Goal: Obtain resource: Download file/media

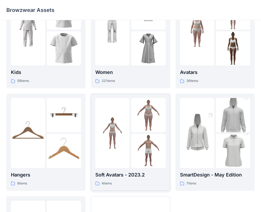
scroll to position [27, 0]
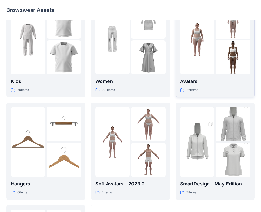
click at [201, 58] on div at bounding box center [197, 40] width 34 height 70
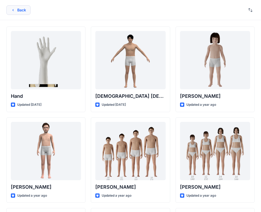
click at [16, 10] on button "Back" at bounding box center [18, 10] width 24 height 10
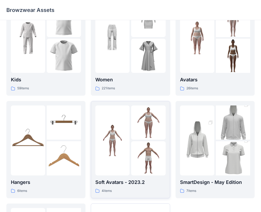
scroll to position [132, 0]
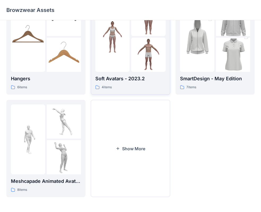
click at [124, 58] on div at bounding box center [112, 37] width 34 height 70
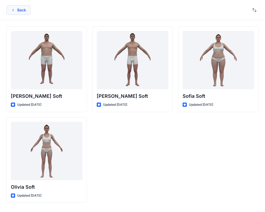
click at [11, 9] on icon "button" at bounding box center [13, 10] width 4 height 4
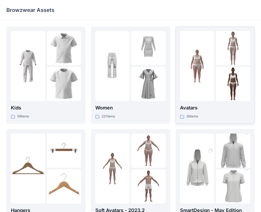
click at [192, 78] on img at bounding box center [197, 66] width 34 height 34
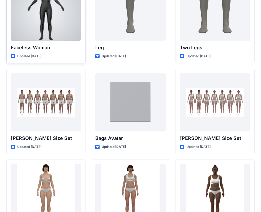
scroll to position [504, 0]
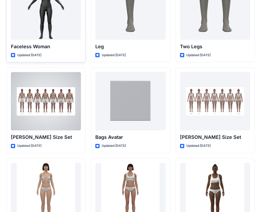
click at [52, 93] on div at bounding box center [46, 101] width 70 height 58
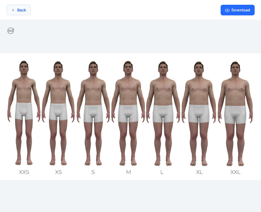
click at [16, 8] on button "Back" at bounding box center [18, 10] width 24 height 10
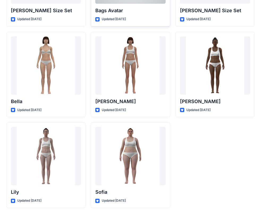
scroll to position [633, 0]
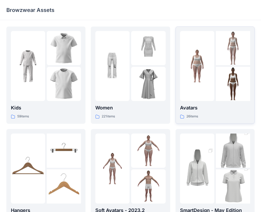
click at [215, 73] on img at bounding box center [232, 84] width 34 height 34
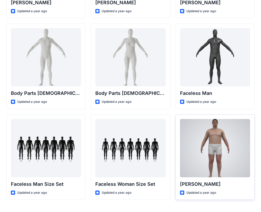
scroll to position [186, 0]
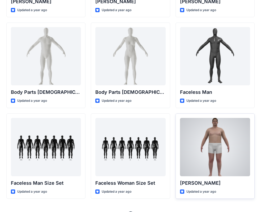
click at [187, 130] on div at bounding box center [215, 147] width 70 height 58
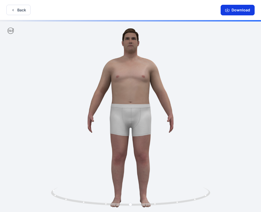
click at [240, 10] on button "Download" at bounding box center [237, 10] width 34 height 11
